Goal: Task Accomplishment & Management: Manage account settings

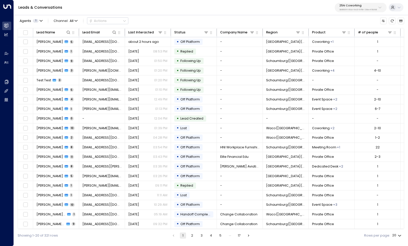
click at [357, 7] on p "25N Coworking" at bounding box center [357, 5] width 37 height 3
type input "*********"
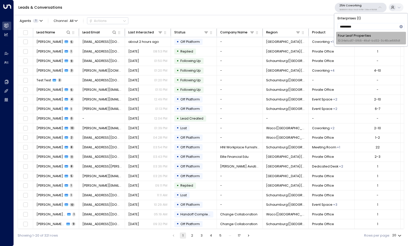
click at [356, 41] on span "ID: 34e1cd17-0f68-49af-bd32-3c48ce8611d1" at bounding box center [368, 41] width 62 height 4
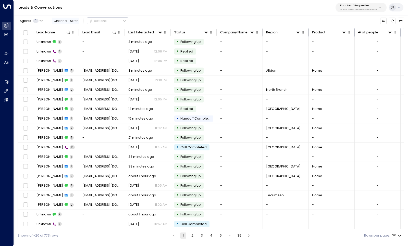
click at [71, 19] on span "All" at bounding box center [72, 21] width 4 height 4
click at [68, 44] on span "WhatsApp" at bounding box center [63, 43] width 14 height 3
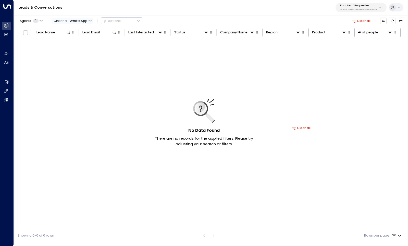
click at [82, 20] on span "WhatsApp" at bounding box center [79, 21] width 18 height 4
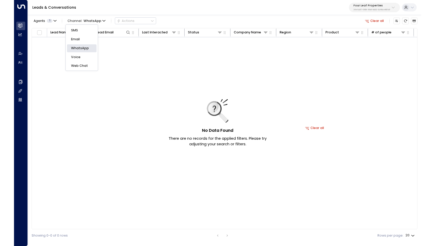
scroll to position [9, 0]
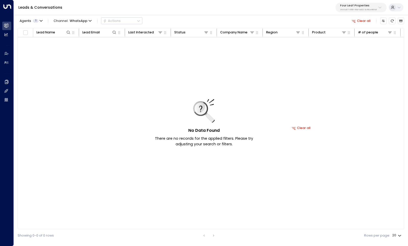
click at [69, 49] on span "Web Chat" at bounding box center [62, 48] width 13 height 3
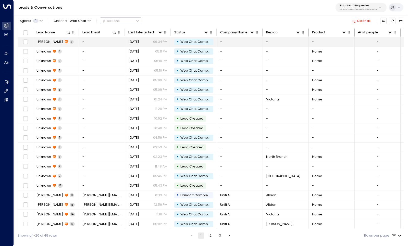
click at [49, 42] on span "[PERSON_NAME]" at bounding box center [49, 42] width 27 height 5
